Goal: Navigation & Orientation: Find specific page/section

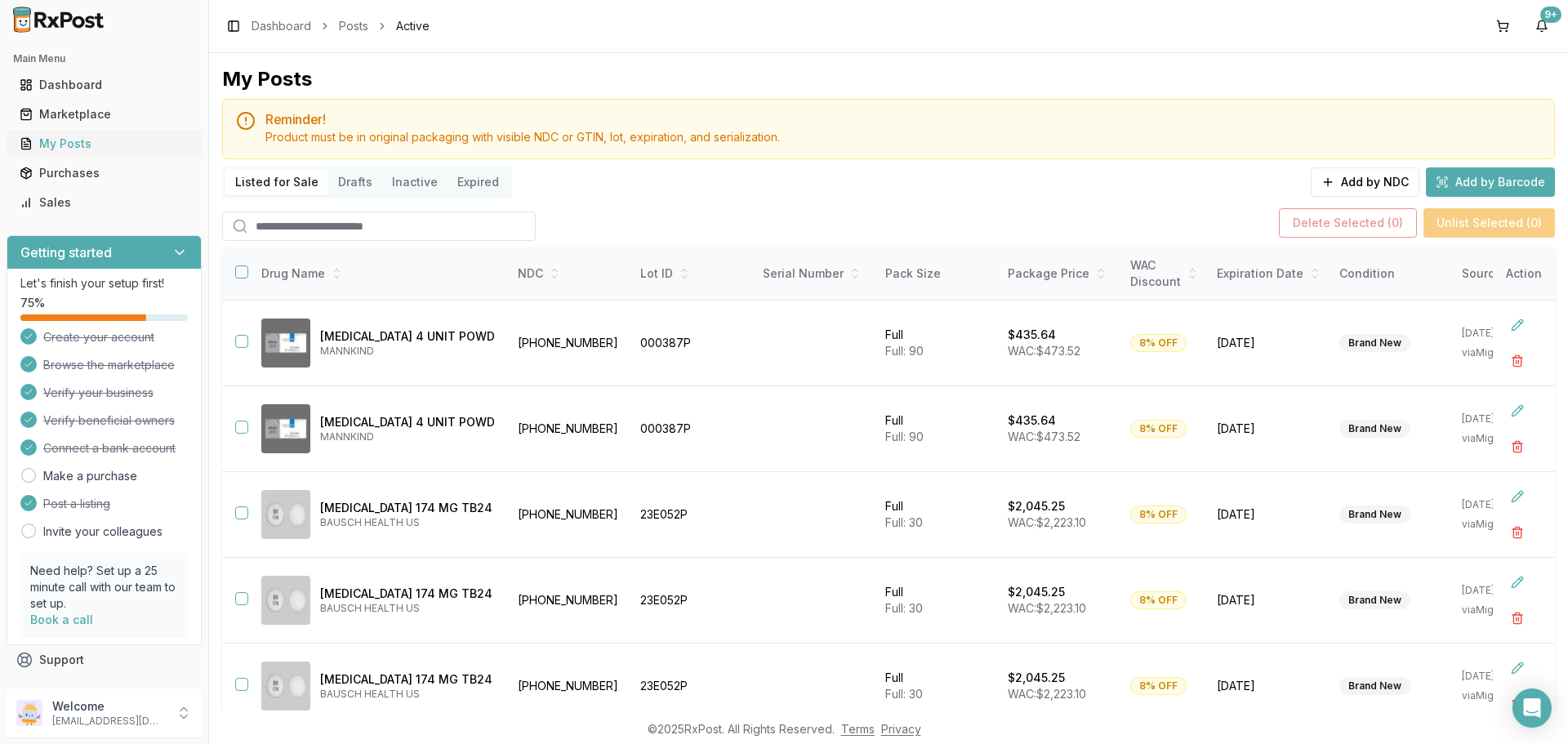
click at [61, 141] on div "My Posts" at bounding box center [104, 143] width 169 height 16
click at [95, 209] on div "Sales" at bounding box center [104, 202] width 169 height 16
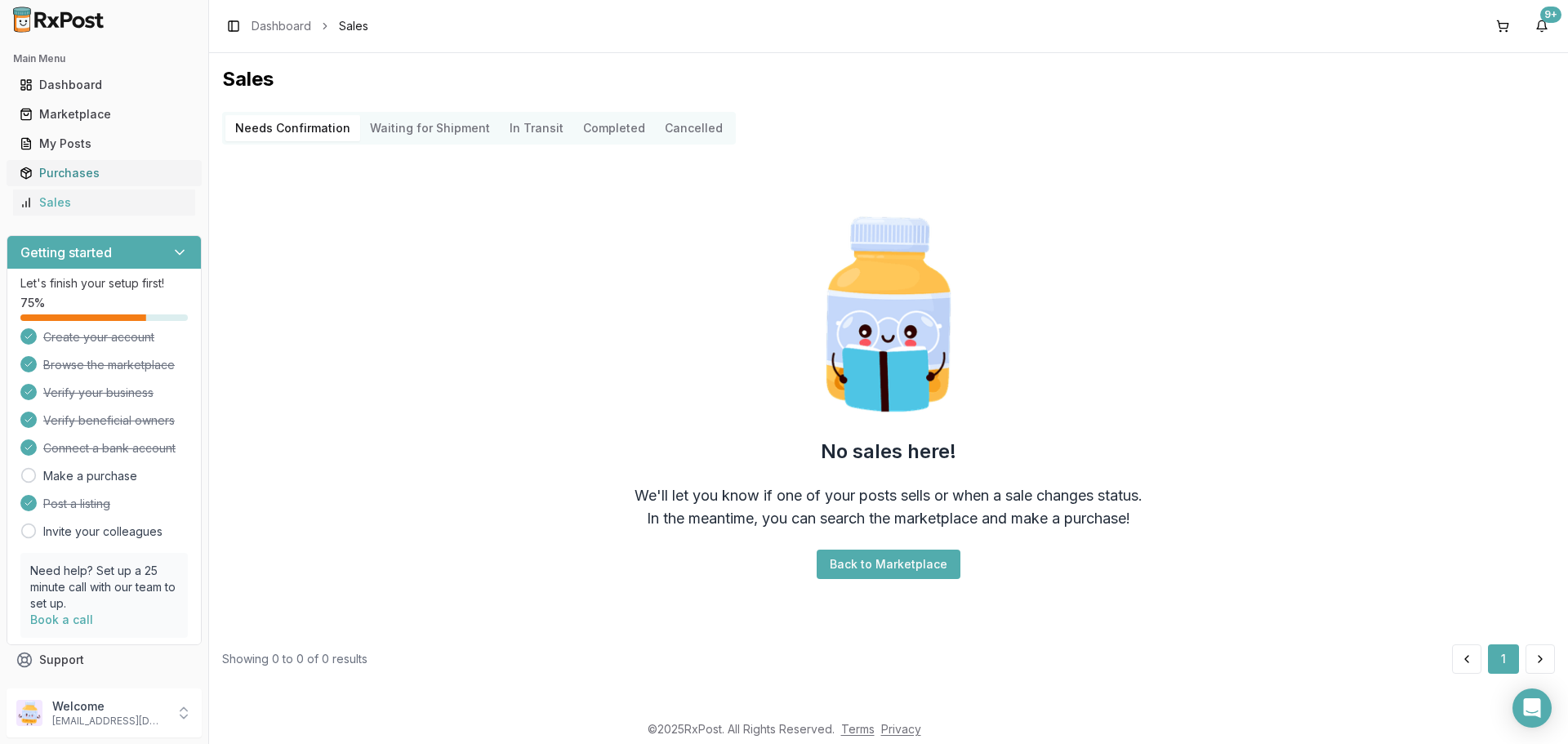
click at [95, 176] on div "Purchases" at bounding box center [104, 172] width 169 height 16
